Goal: Transaction & Acquisition: Download file/media

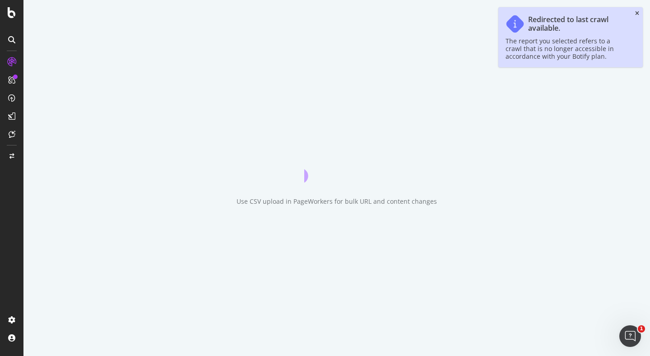
click at [635, 14] on icon "close toast" at bounding box center [637, 13] width 4 height 5
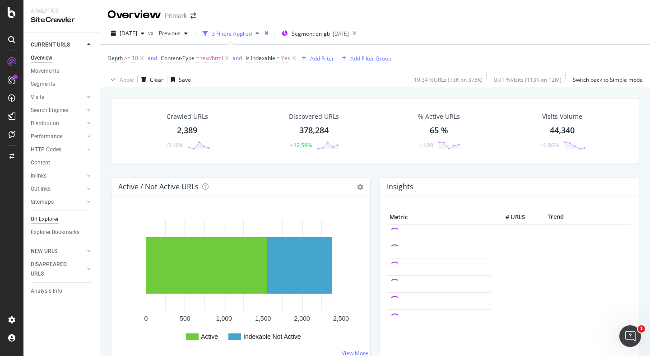
click at [52, 218] on div "Url Explorer" at bounding box center [45, 218] width 28 height 9
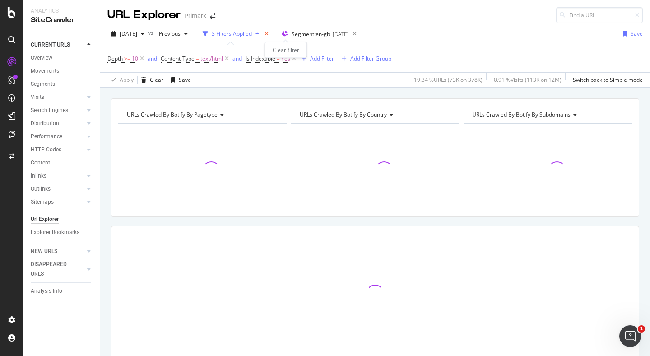
click at [269, 33] on icon "times" at bounding box center [267, 33] width 4 height 5
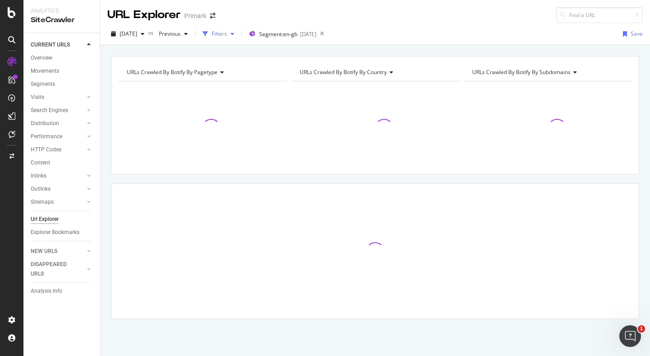
click at [227, 33] on div "Filters" at bounding box center [219, 34] width 15 height 8
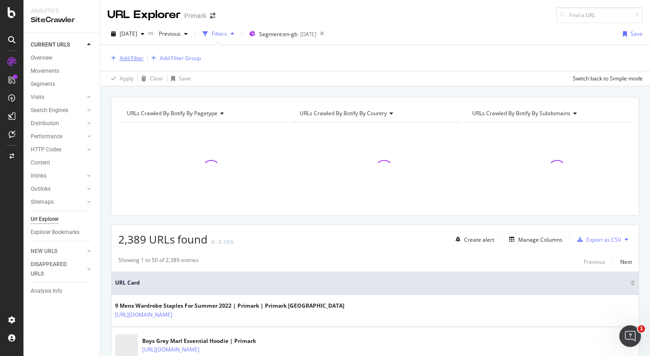
click at [135, 61] on div "Add Filter" at bounding box center [132, 58] width 24 height 8
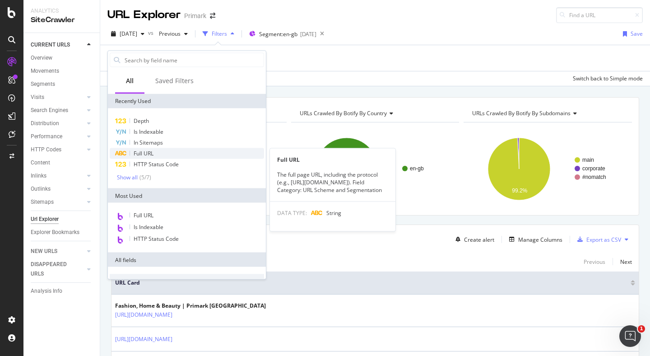
click at [149, 155] on span "Full URL" at bounding box center [144, 153] width 20 height 8
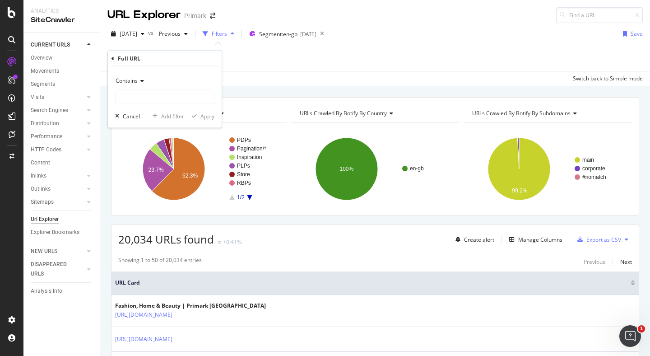
click at [134, 80] on span "Contains" at bounding box center [127, 81] width 22 height 8
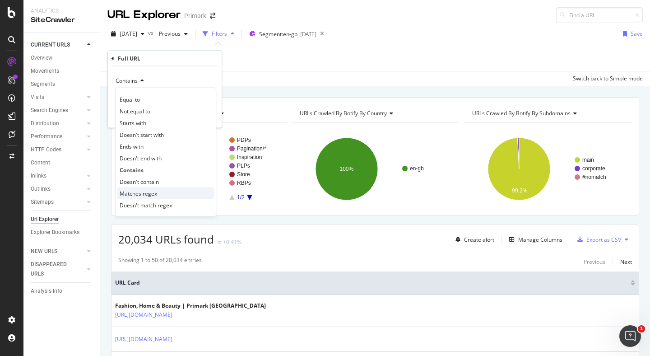
click at [152, 193] on span "Matches regex" at bounding box center [138, 193] width 37 height 8
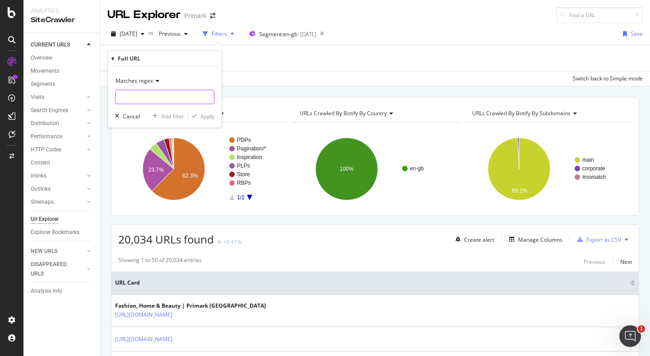
click at [143, 100] on input "text" at bounding box center [165, 97] width 98 height 14
type input "/c/|/r/"
click at [209, 116] on div "Apply" at bounding box center [207, 116] width 14 height 8
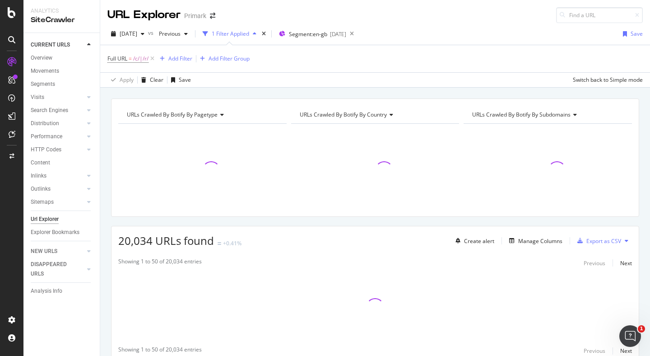
click at [249, 34] on div "1 Filter Applied" at bounding box center [230, 34] width 37 height 8
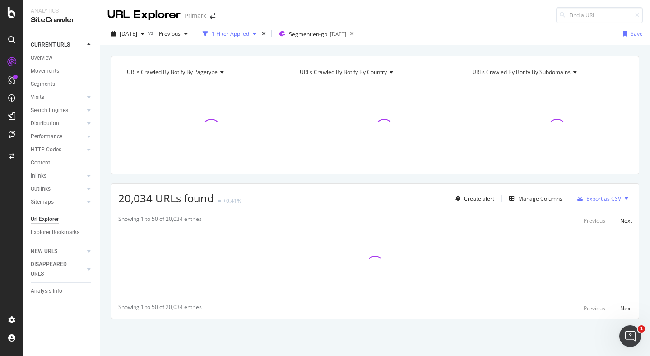
click at [249, 33] on div "1 Filter Applied" at bounding box center [230, 34] width 37 height 8
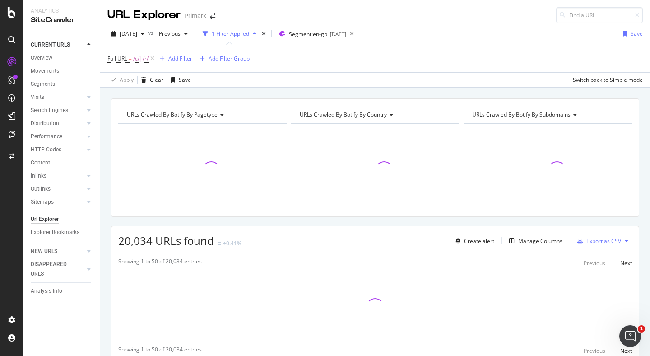
click at [186, 59] on div "Add Filter" at bounding box center [180, 59] width 24 height 8
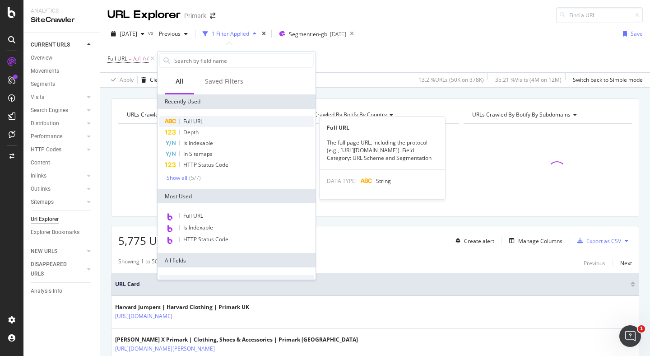
click at [185, 121] on span "Full URL" at bounding box center [193, 121] width 20 height 8
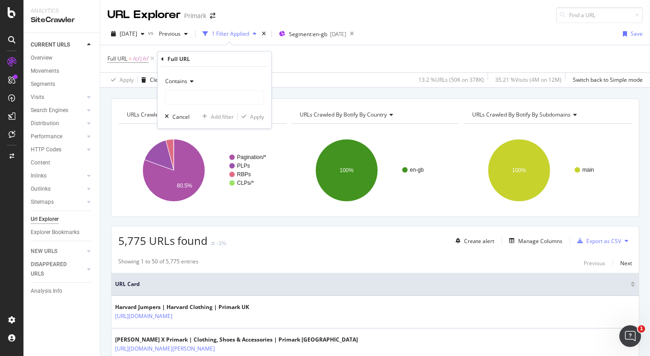
click at [188, 83] on icon at bounding box center [190, 81] width 6 height 5
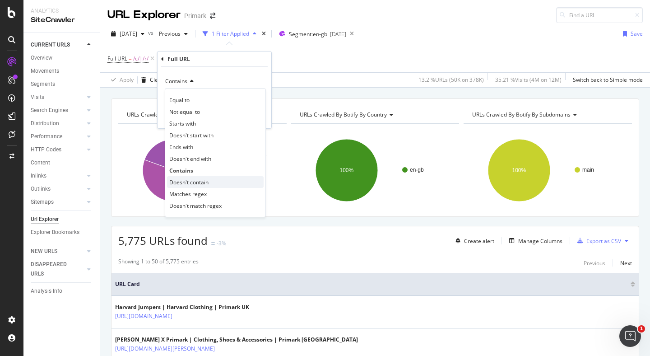
click at [194, 180] on span "Doesn't contain" at bounding box center [188, 182] width 39 height 8
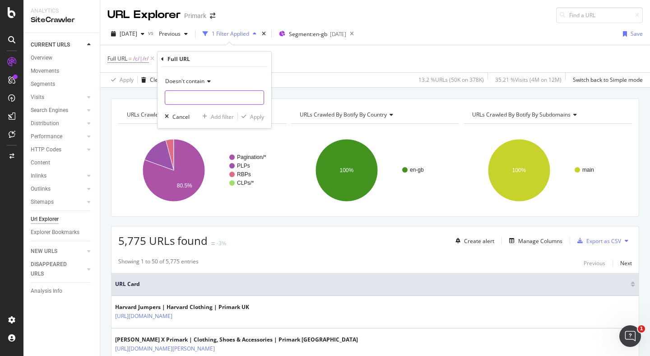
click at [199, 100] on input "text" at bounding box center [214, 97] width 98 height 14
type input "="
click at [258, 117] on div "Apply" at bounding box center [257, 117] width 14 height 8
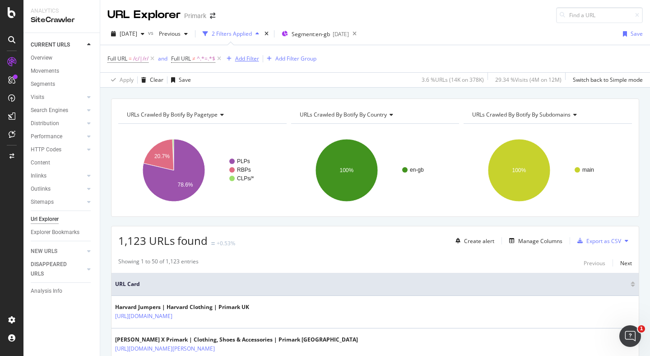
click at [252, 60] on div "Add Filter" at bounding box center [247, 59] width 24 height 8
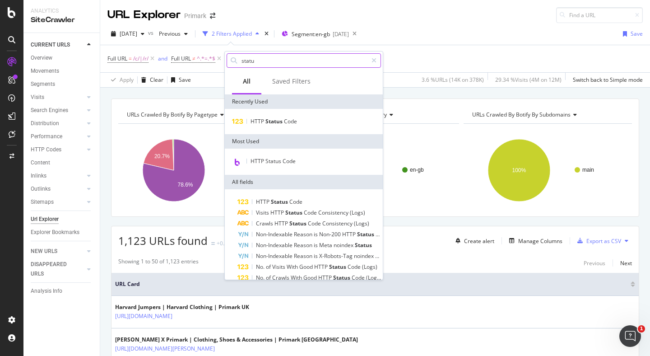
type input "status"
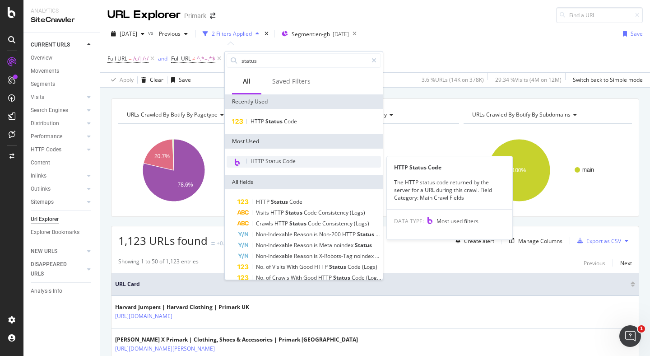
click at [282, 158] on span "HTTP Status Code" at bounding box center [273, 161] width 45 height 8
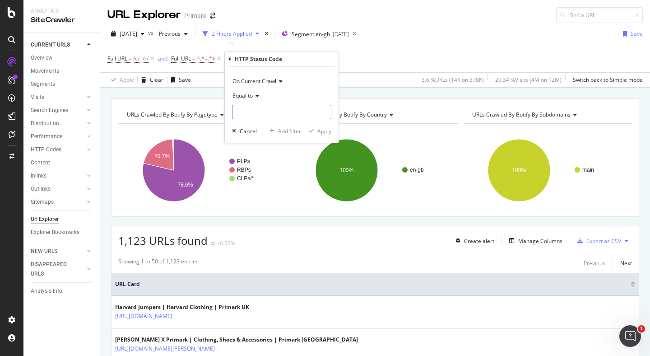
click at [260, 110] on input "number" at bounding box center [281, 112] width 99 height 14
type input "200"
click at [320, 131] on div "Apply" at bounding box center [324, 131] width 14 height 8
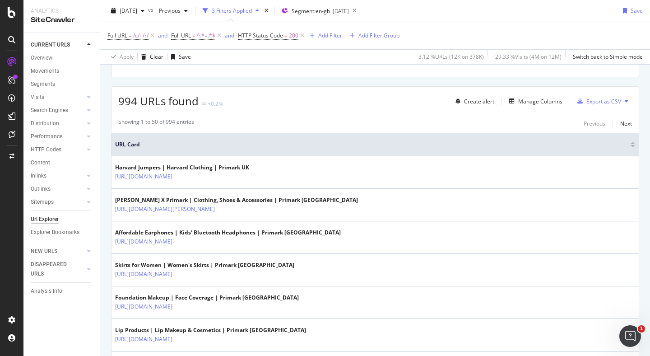
scroll to position [140, 0]
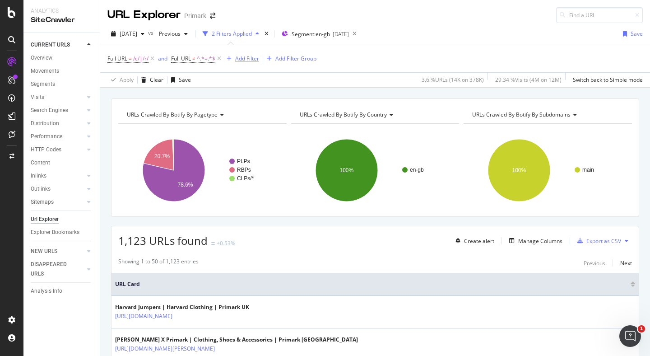
click at [250, 61] on div "Add Filter" at bounding box center [247, 59] width 24 height 8
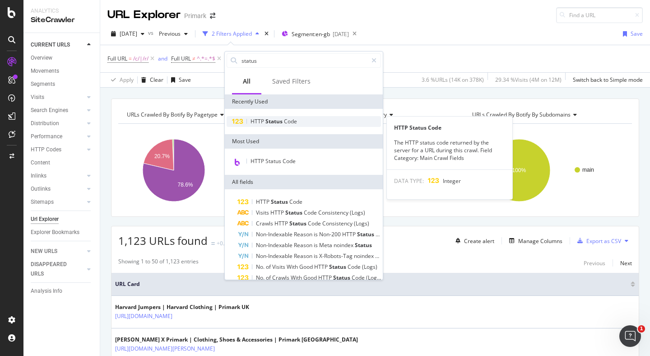
click at [275, 120] on span "Status" at bounding box center [275, 121] width 19 height 8
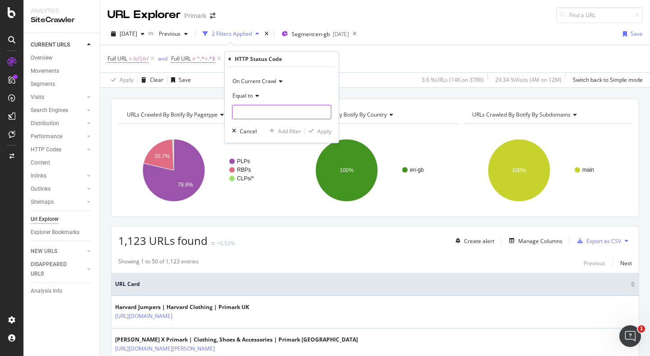
click at [269, 111] on input "number" at bounding box center [281, 112] width 99 height 14
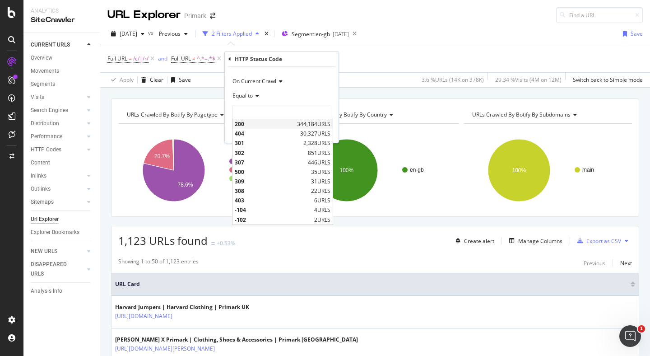
click at [268, 123] on span "200" at bounding box center [265, 124] width 60 height 8
type input "200"
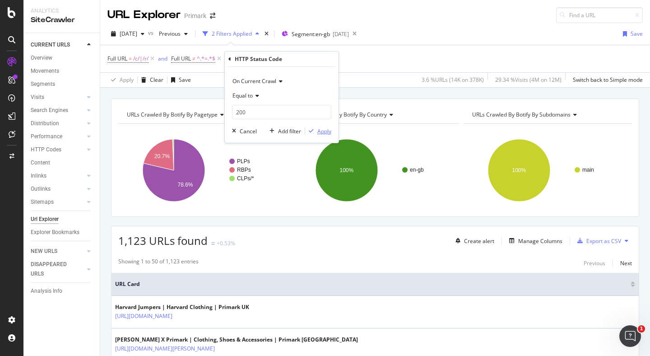
click at [316, 133] on div "button" at bounding box center [311, 130] width 12 height 5
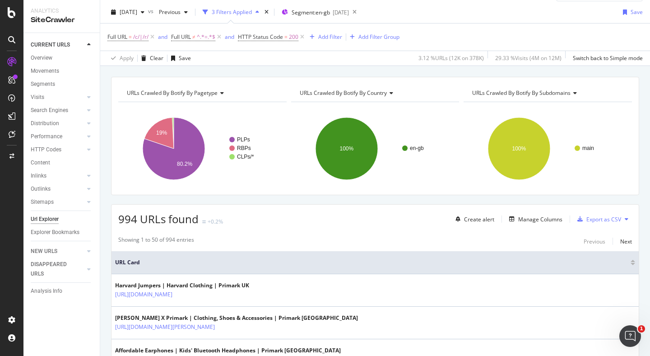
scroll to position [48, 0]
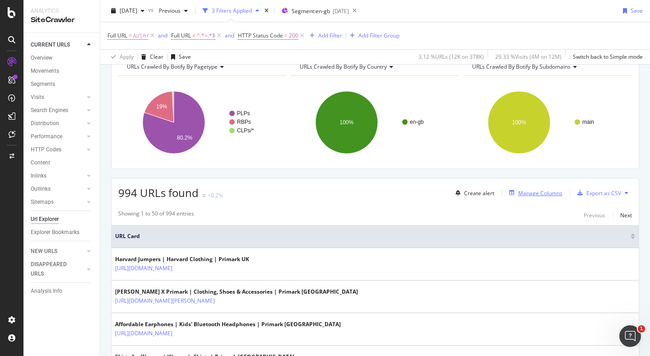
click at [539, 195] on div "Manage Columns" at bounding box center [540, 193] width 44 height 8
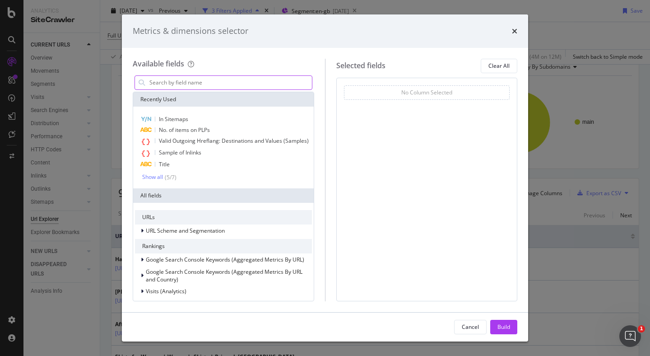
click at [206, 86] on input "modal" at bounding box center [230, 83] width 163 height 14
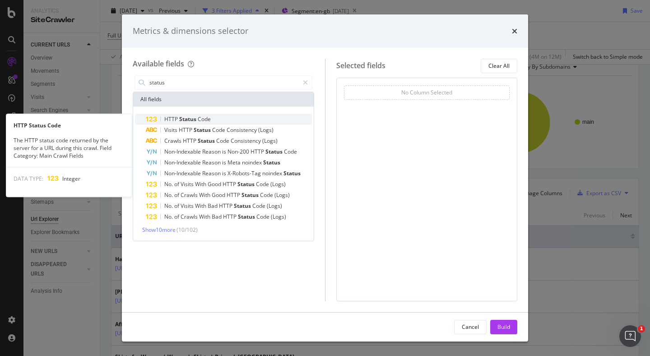
click at [207, 117] on span "Code" at bounding box center [204, 119] width 13 height 8
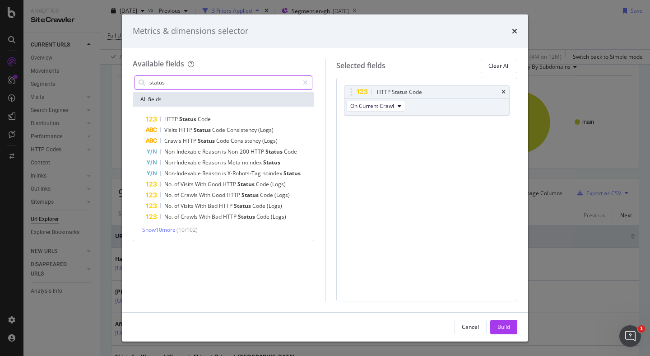
click at [194, 84] on input "status" at bounding box center [224, 83] width 150 height 14
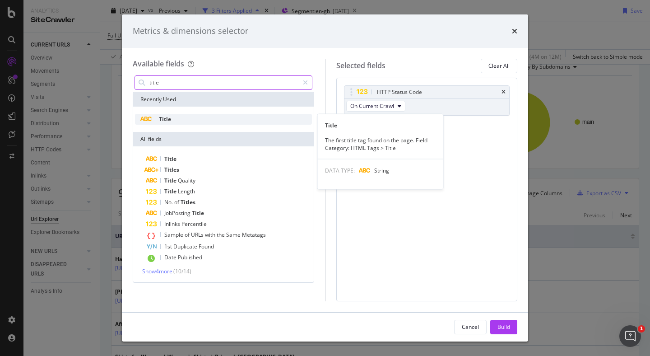
type input "title"
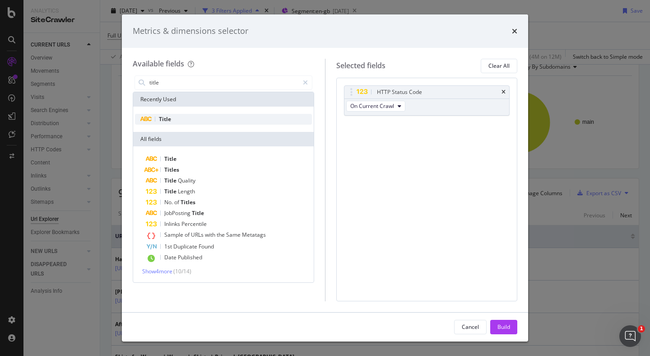
click at [192, 117] on div "Title" at bounding box center [223, 119] width 177 height 11
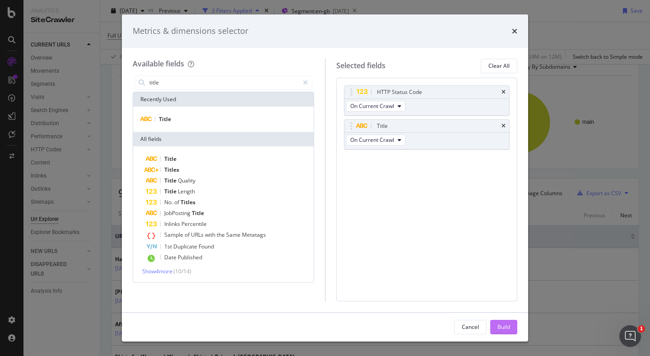
click at [505, 327] on div "Build" at bounding box center [504, 327] width 13 height 8
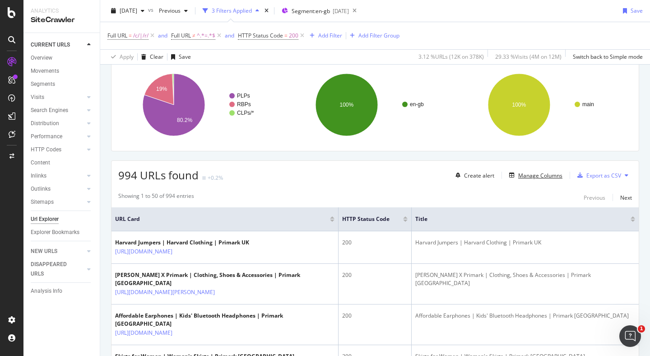
scroll to position [77, 0]
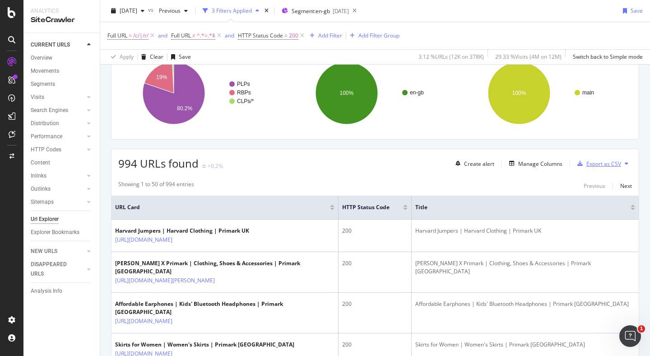
click at [617, 163] on div "Export as CSV" at bounding box center [604, 164] width 35 height 8
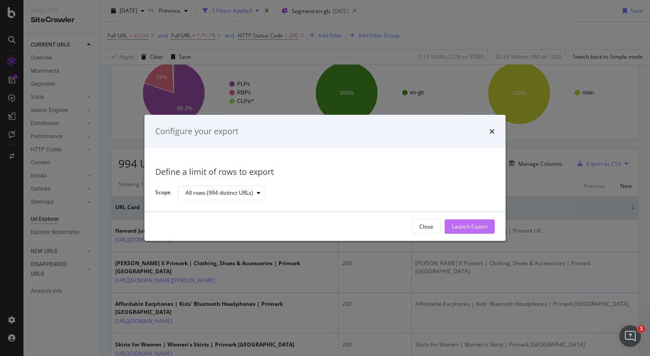
click at [462, 223] on div "Launch Export" at bounding box center [470, 227] width 36 height 8
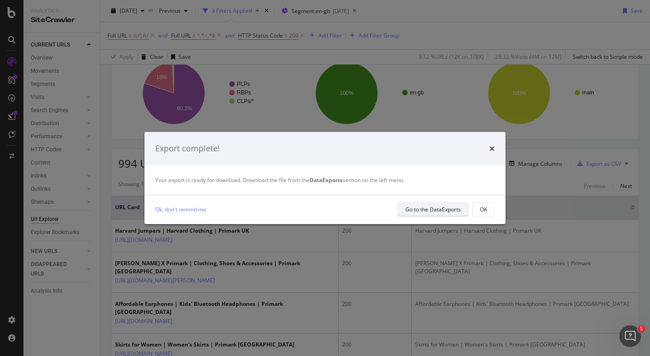
click at [423, 207] on div "Go to the DataExports" at bounding box center [434, 209] width 56 height 8
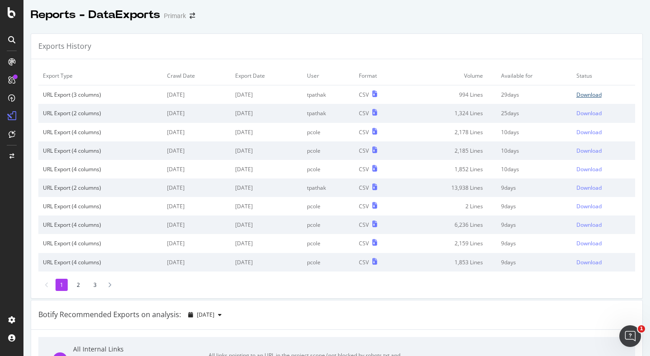
click at [593, 95] on div "Download" at bounding box center [589, 95] width 25 height 8
